Goal: Find specific page/section: Find specific page/section

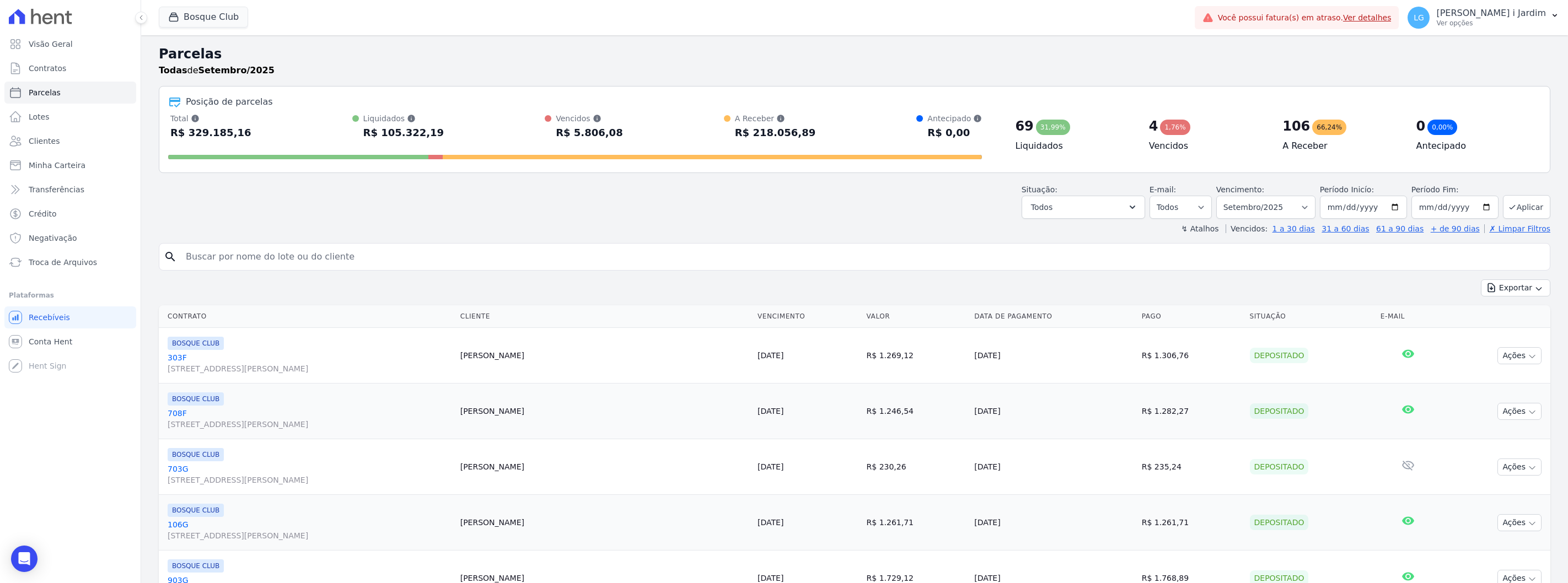
select select
click at [206, 20] on button "Bosque Club" at bounding box center [203, 17] width 89 height 21
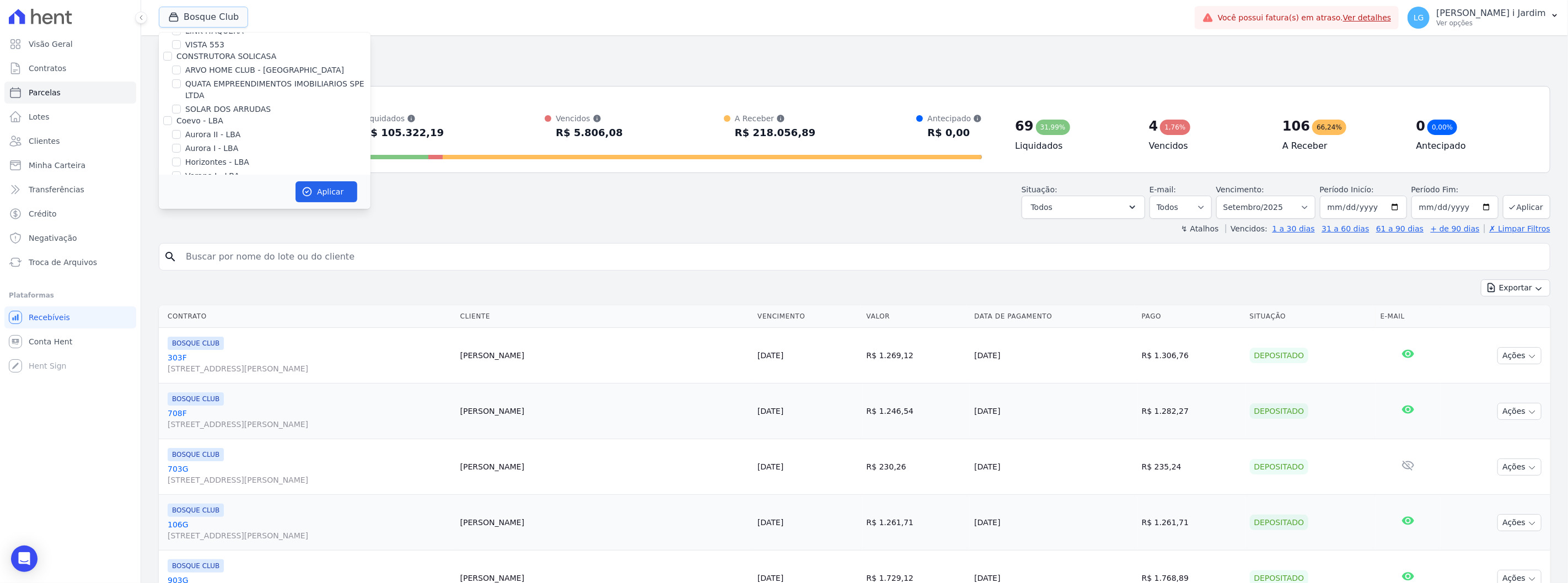
scroll to position [184, 0]
click at [200, 47] on label "BOSQUE CLUB" at bounding box center [212, 49] width 55 height 12
click at [181, 47] on input "BOSQUE CLUB" at bounding box center [177, 49] width 9 height 9
checkbox input "false"
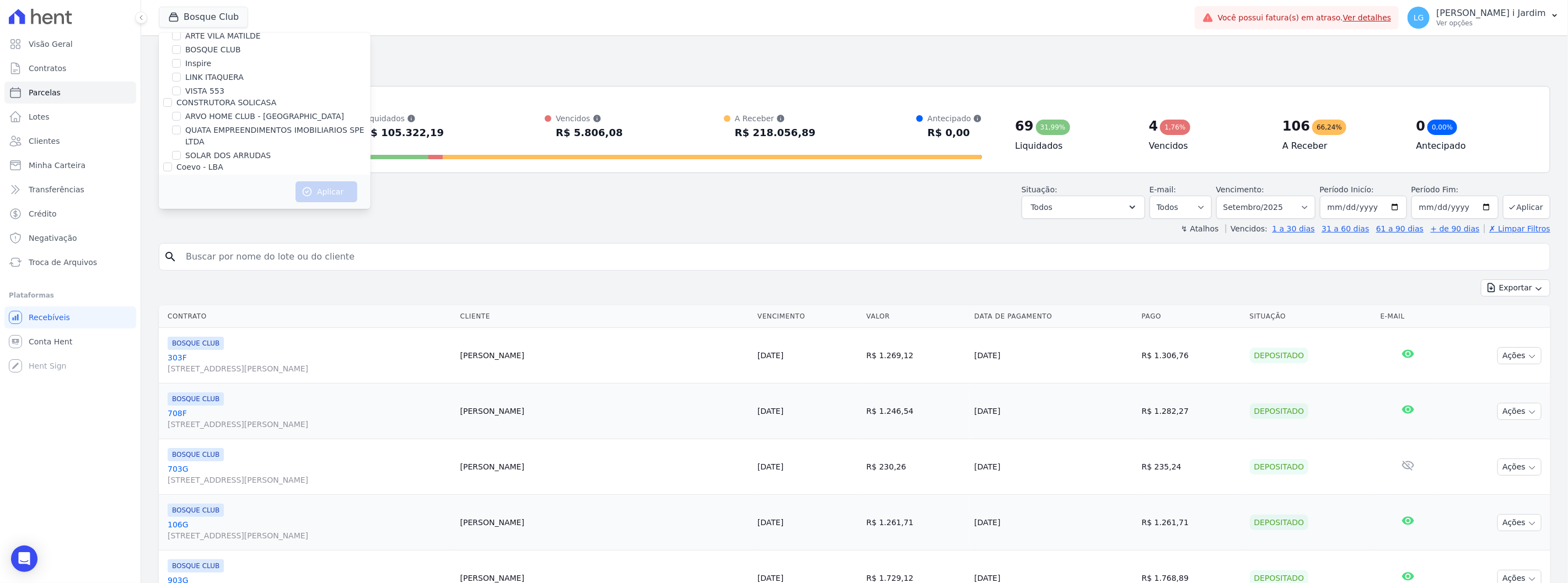
scroll to position [1213, 0]
click at [189, 194] on label "[GEOGRAPHIC_DATA]" at bounding box center [225, 200] width 81 height 12
click at [181, 195] on input "[GEOGRAPHIC_DATA]" at bounding box center [177, 200] width 9 height 9
checkbox input "true"
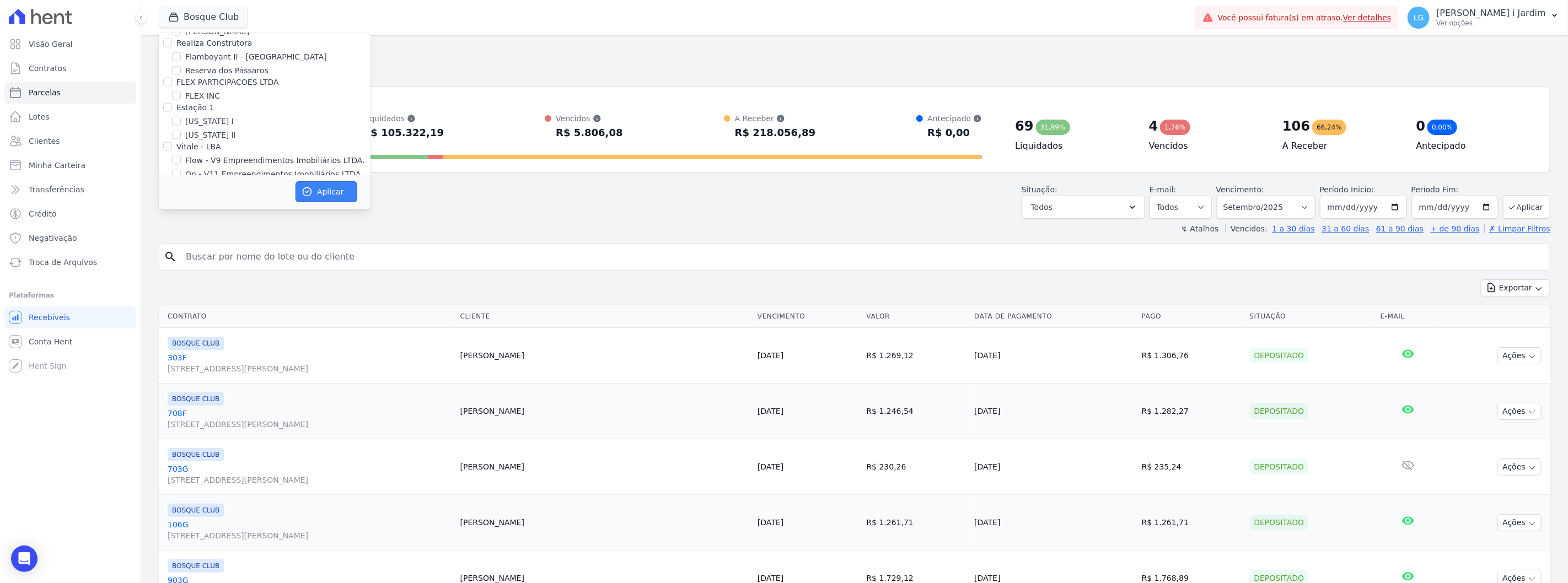
click at [341, 194] on button "Aplicar" at bounding box center [326, 192] width 61 height 21
select select
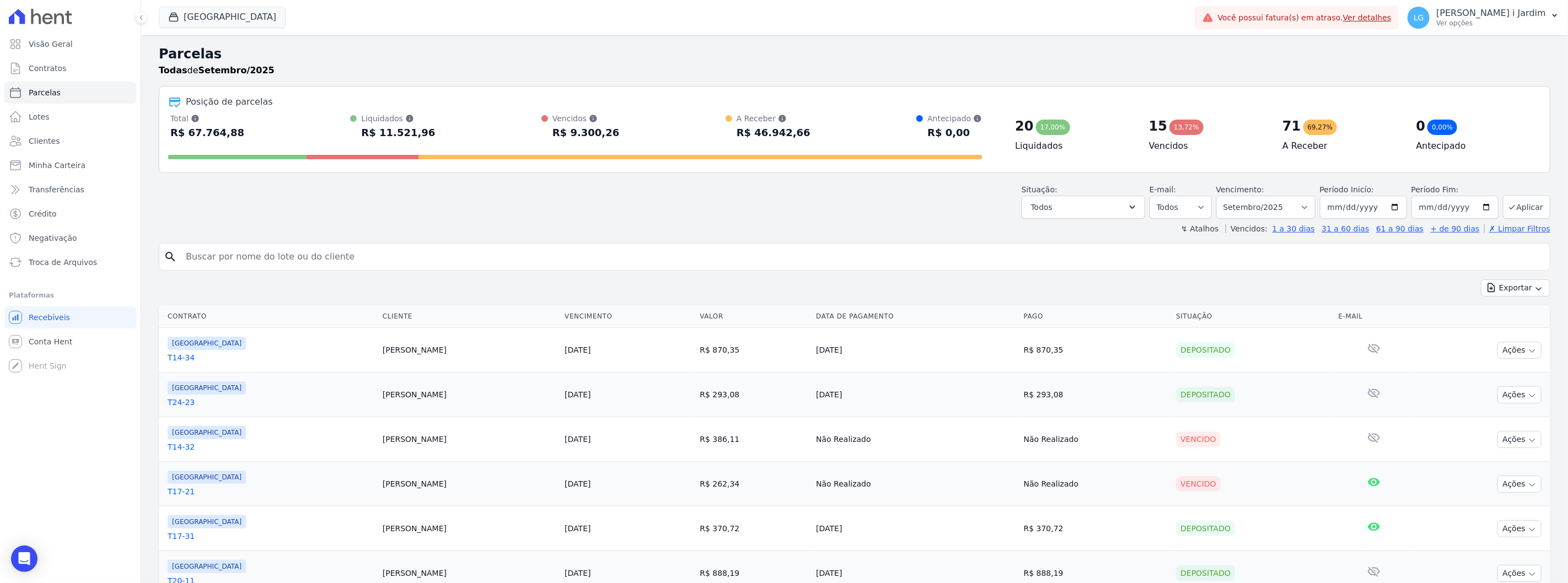
click at [760, 218] on div "Situação: Agendado Em Aberto Pago Processando Cancelado Vencido Transferindo De…" at bounding box center [855, 199] width 1391 height 39
click at [208, 23] on button "[GEOGRAPHIC_DATA]" at bounding box center [222, 17] width 127 height 21
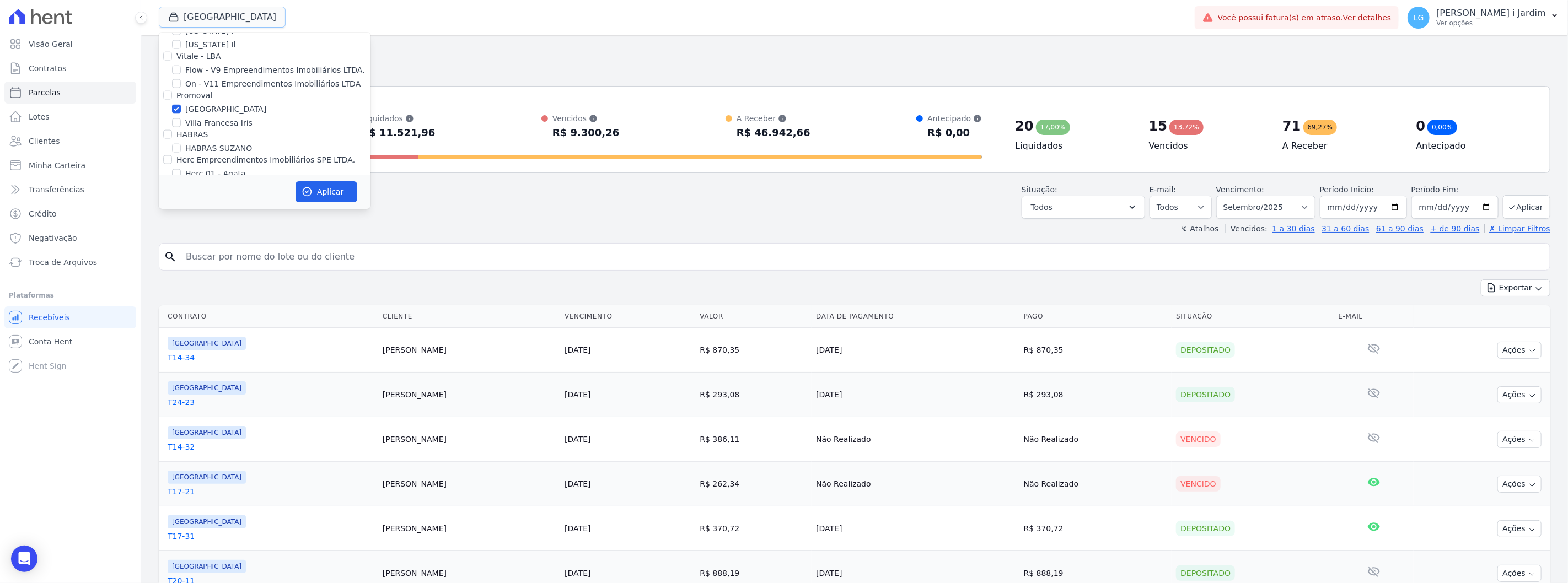
scroll to position [1225, 0]
click at [203, 182] on label "[GEOGRAPHIC_DATA]" at bounding box center [225, 187] width 81 height 12
click at [181, 183] on input "[GEOGRAPHIC_DATA]" at bounding box center [177, 187] width 9 height 9
checkbox input "false"
click at [212, 196] on label "Villa Francesa Iris" at bounding box center [219, 201] width 68 height 12
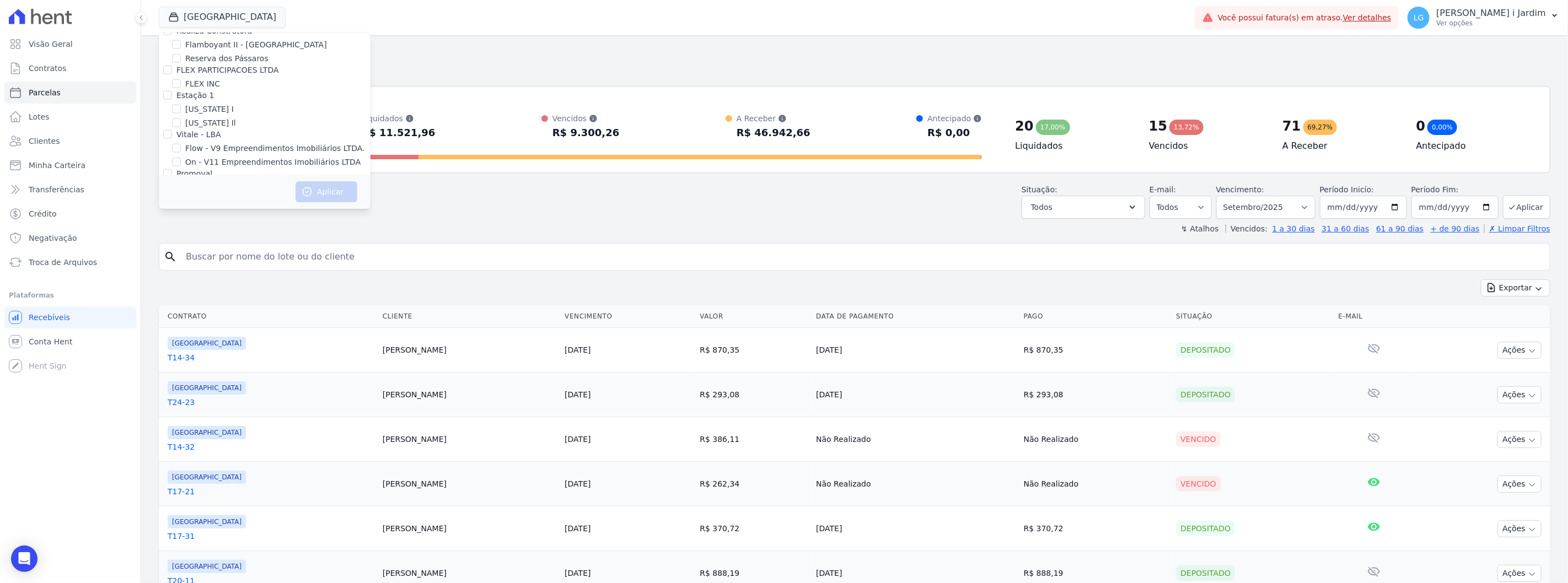
click at [181, 197] on input "Villa Francesa Iris" at bounding box center [177, 201] width 9 height 9
checkbox input "true"
click at [323, 200] on button "Aplicar" at bounding box center [326, 192] width 61 height 21
click at [573, 222] on header "Parcelas Todas de Setembro/2025 Posição de parcelas Total [PERSON_NAME] parcela…" at bounding box center [855, 139] width 1391 height 190
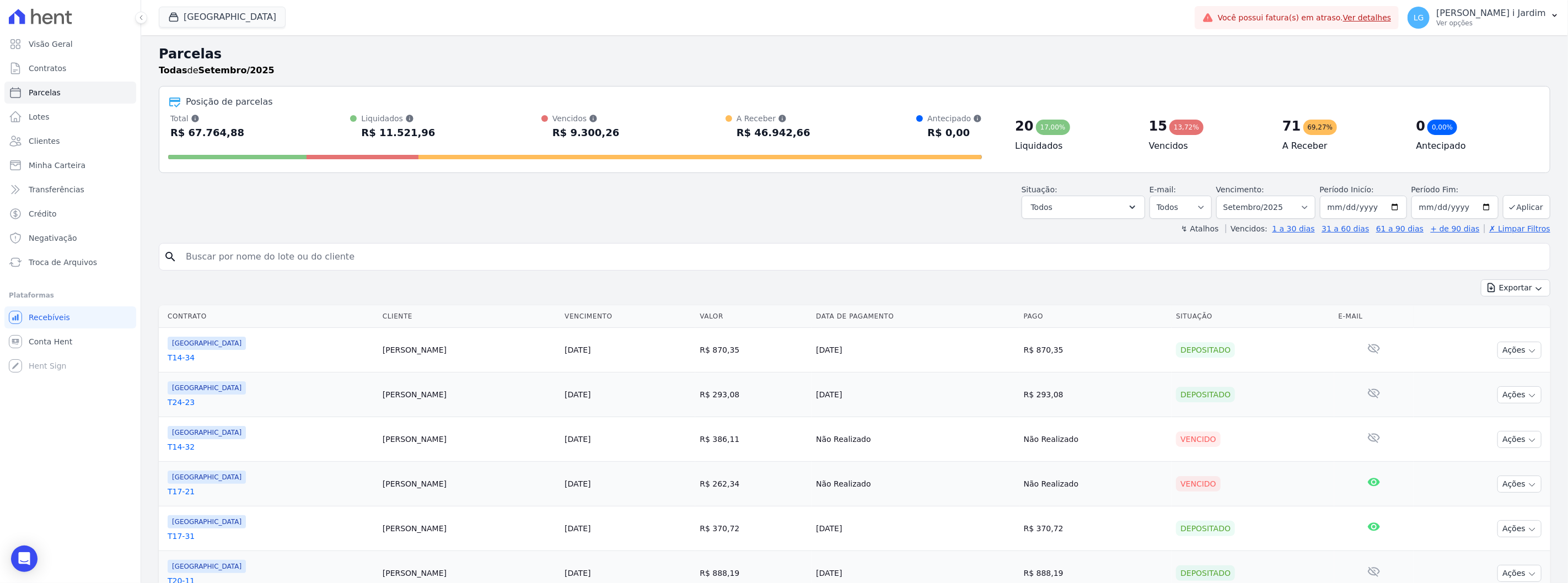
select select
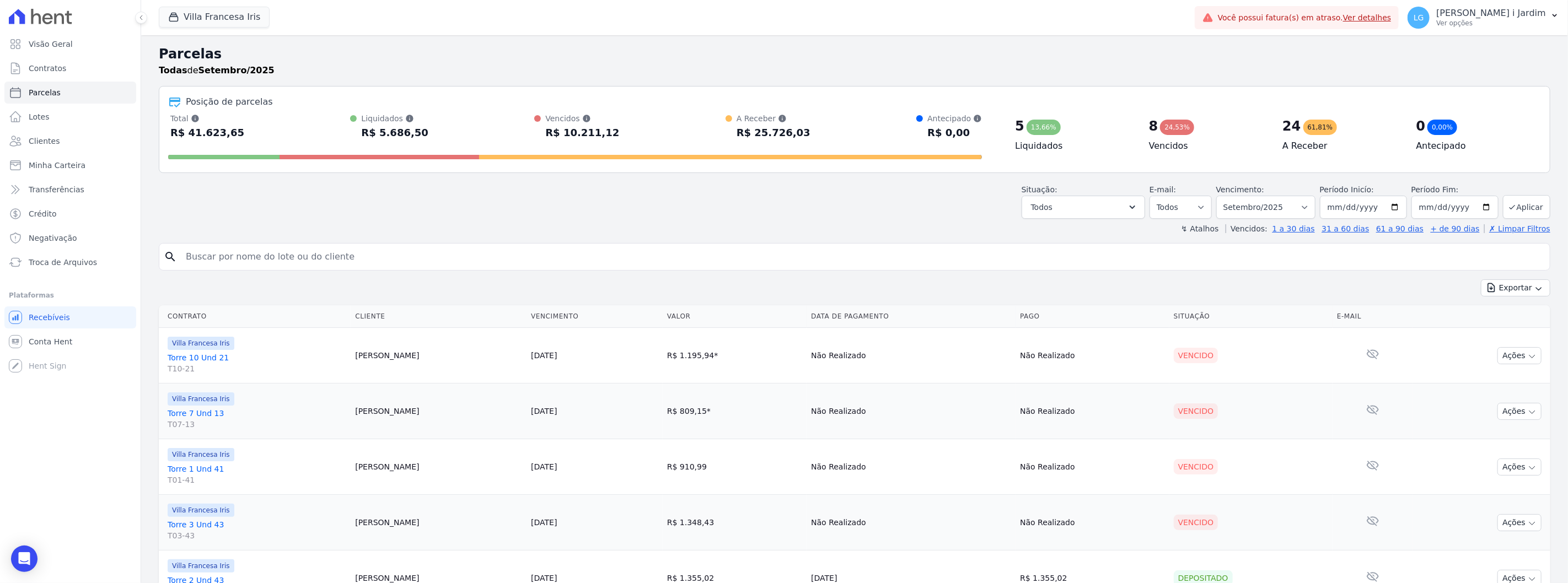
click at [754, 216] on div "Situação: Agendado Em Aberto Pago Processando Cancelado Vencido Transferindo De…" at bounding box center [855, 199] width 1391 height 39
drag, startPoint x: 690, startPoint y: 249, endPoint x: 638, endPoint y: 347, distance: 110.9
click at [690, 249] on input "search" at bounding box center [862, 257] width 1366 height 22
